Goal: Understand process/instructions

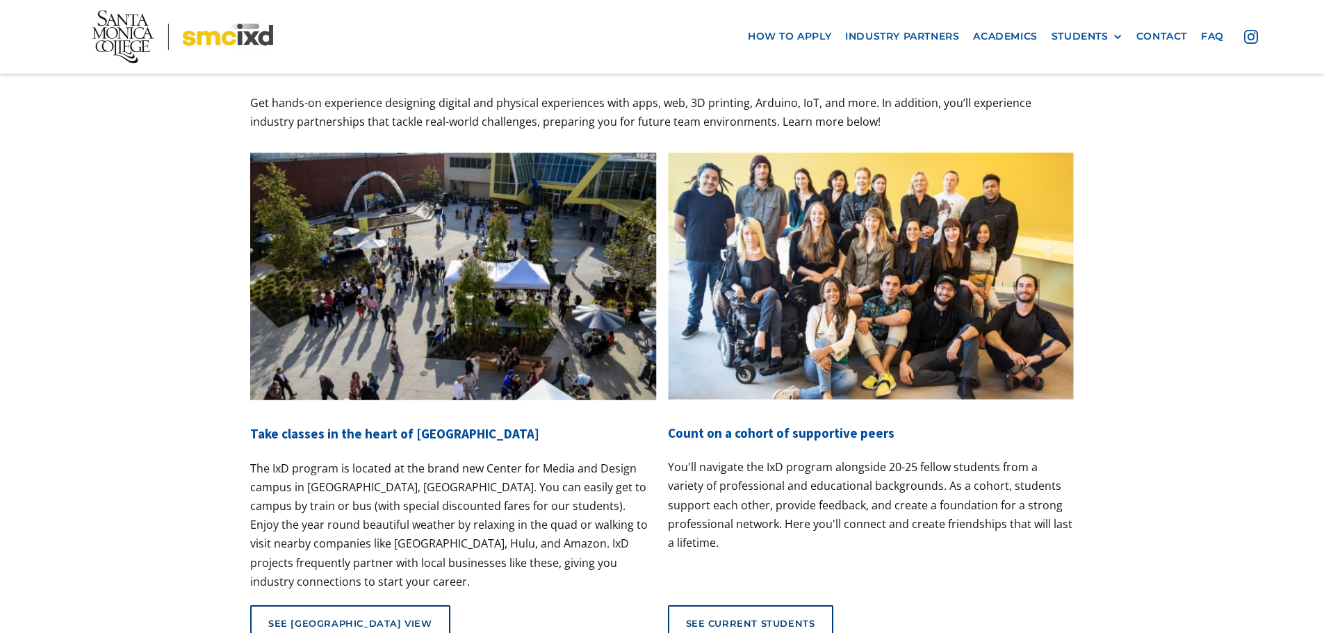
scroll to position [5002, 0]
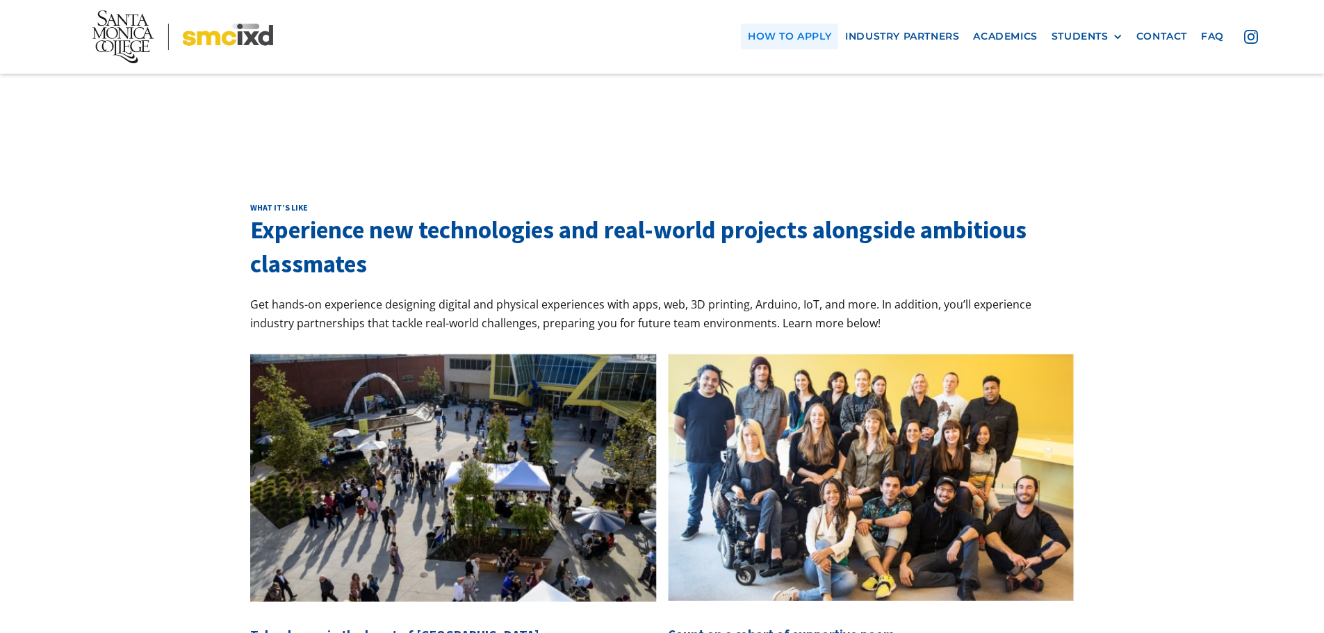
click at [798, 38] on link "how to apply" at bounding box center [789, 37] width 97 height 26
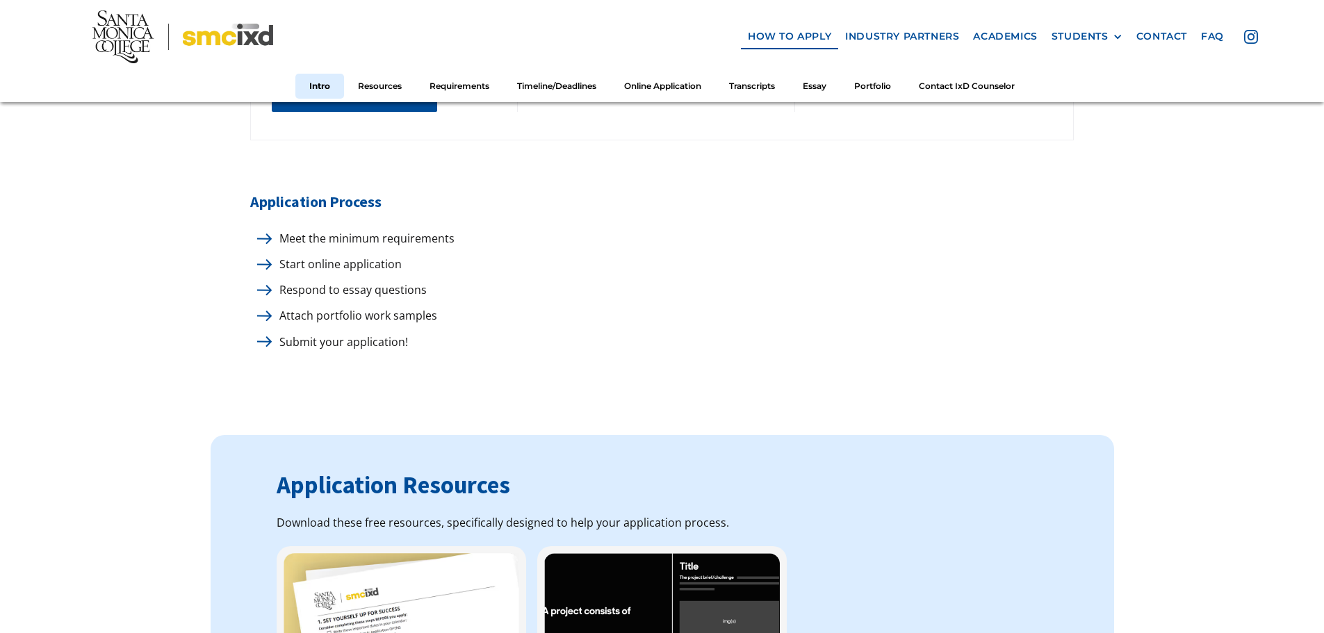
scroll to position [764, 0]
click at [263, 233] on img at bounding box center [264, 238] width 15 height 10
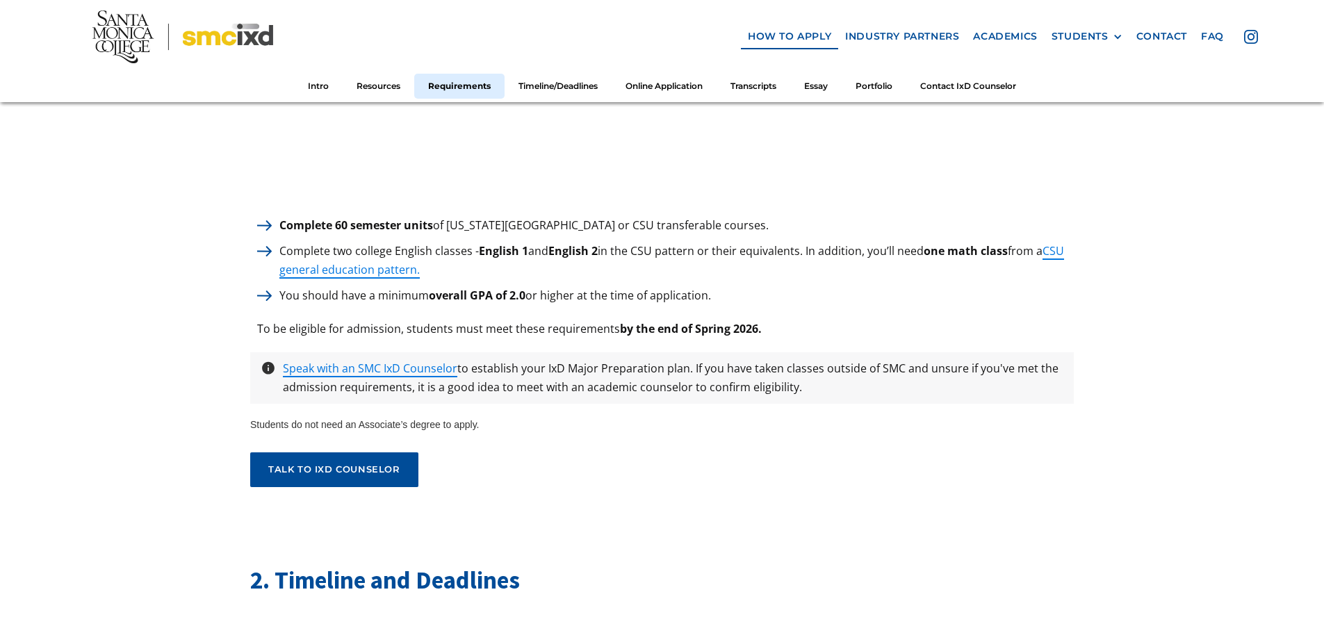
scroll to position [1876, 0]
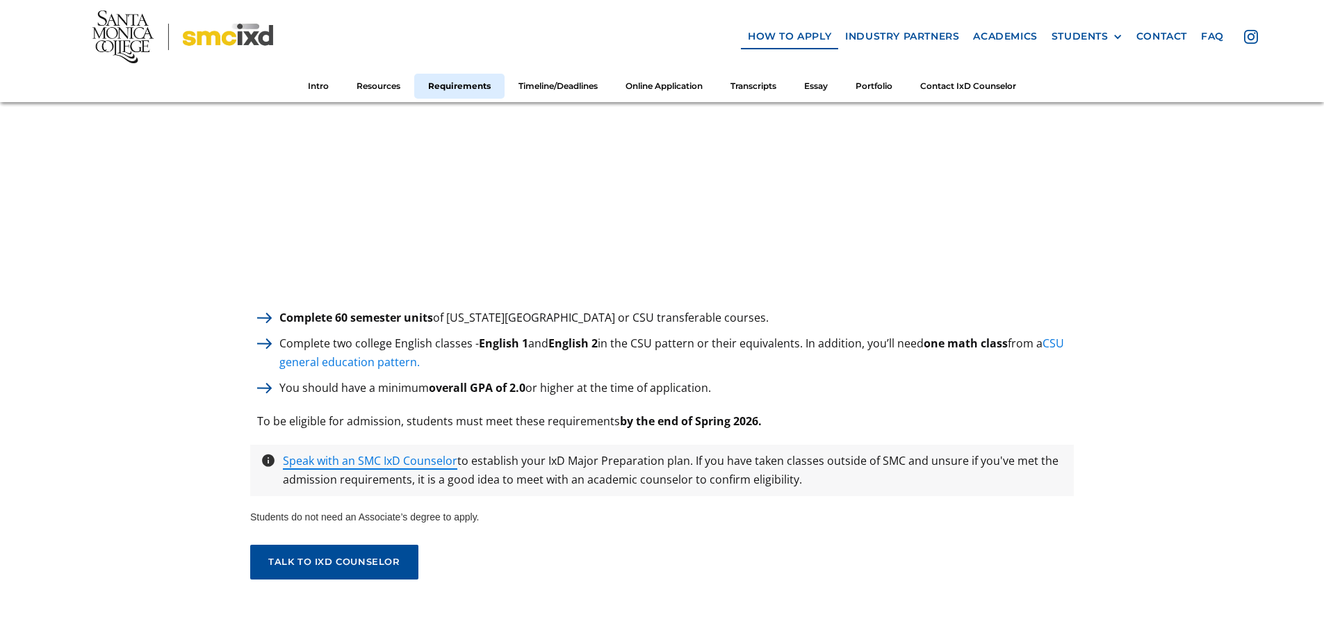
click at [322, 361] on link "CSU general education pattern." at bounding box center [671, 353] width 784 height 34
